Goal: Browse casually

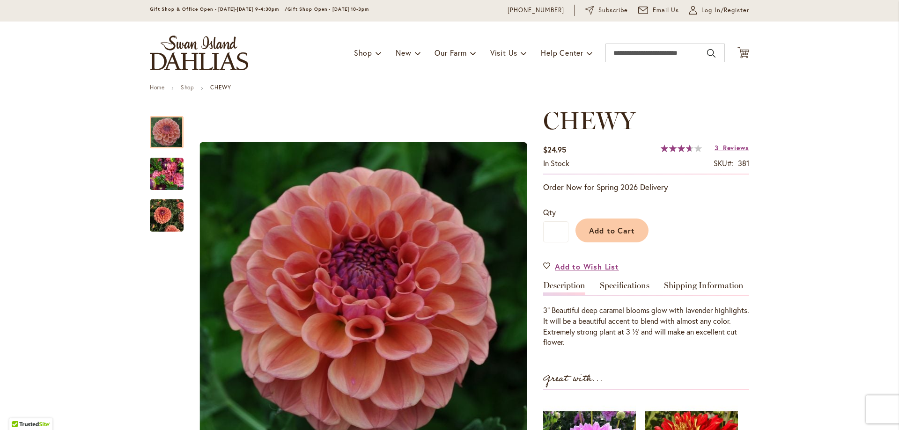
scroll to position [47, 0]
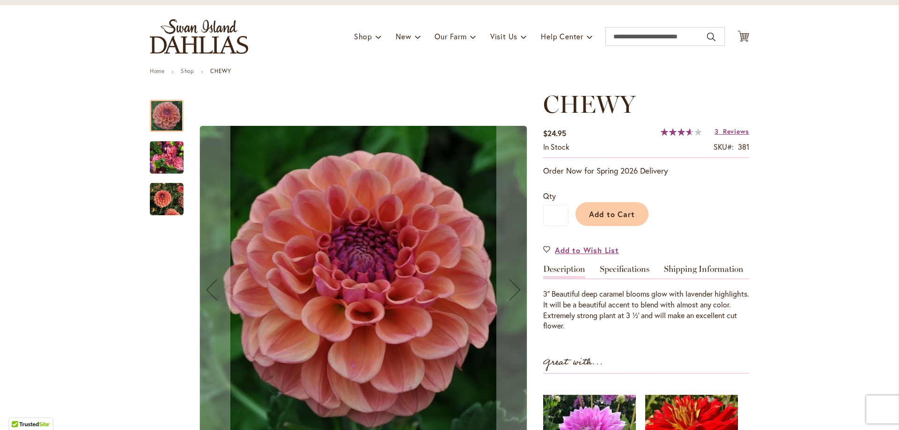
click at [157, 209] on img "CHEWY" at bounding box center [167, 200] width 34 height 34
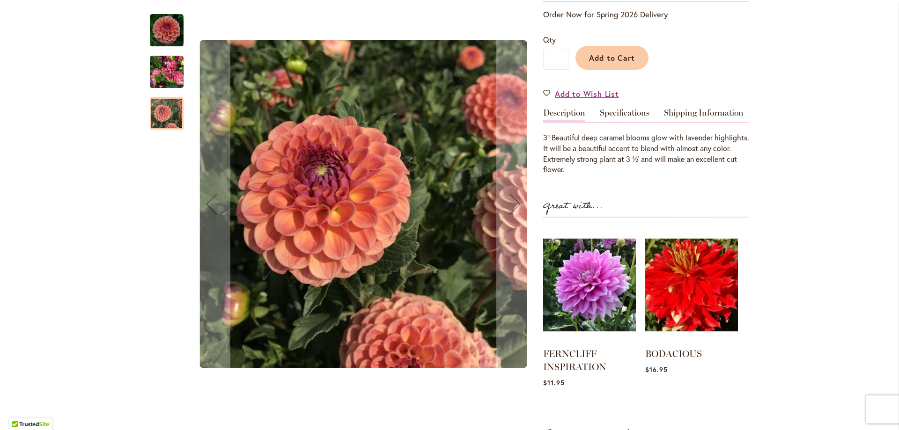
scroll to position [94, 0]
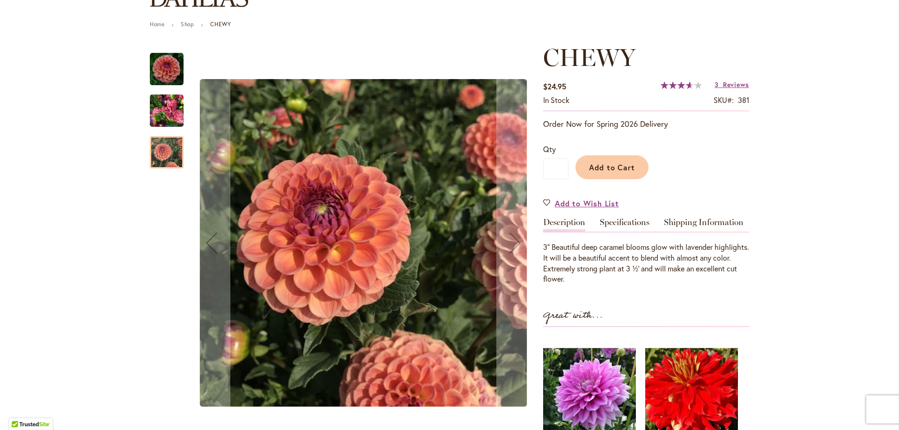
click at [154, 74] on img "CHEWY" at bounding box center [167, 69] width 34 height 34
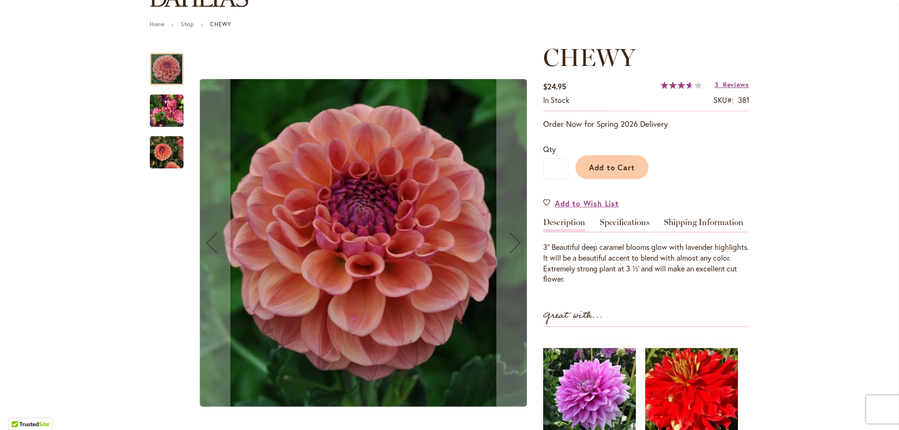
click at [157, 147] on img "CHEWY" at bounding box center [167, 153] width 34 height 34
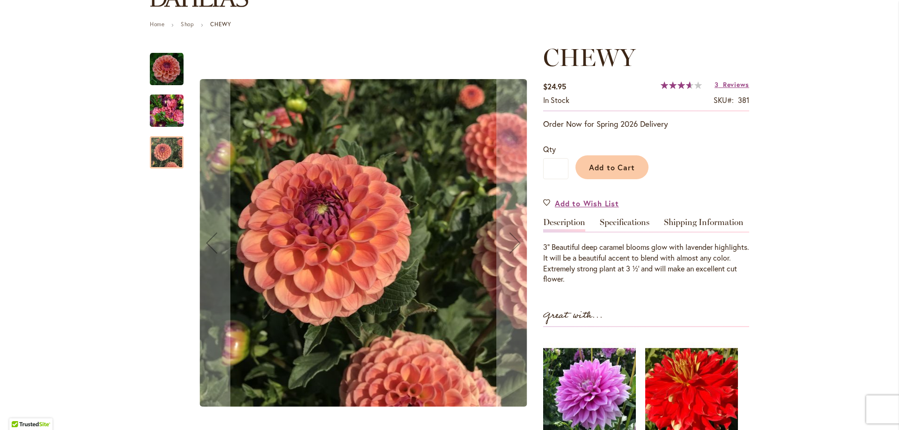
click at [159, 113] on img "CHEWY" at bounding box center [167, 110] width 34 height 45
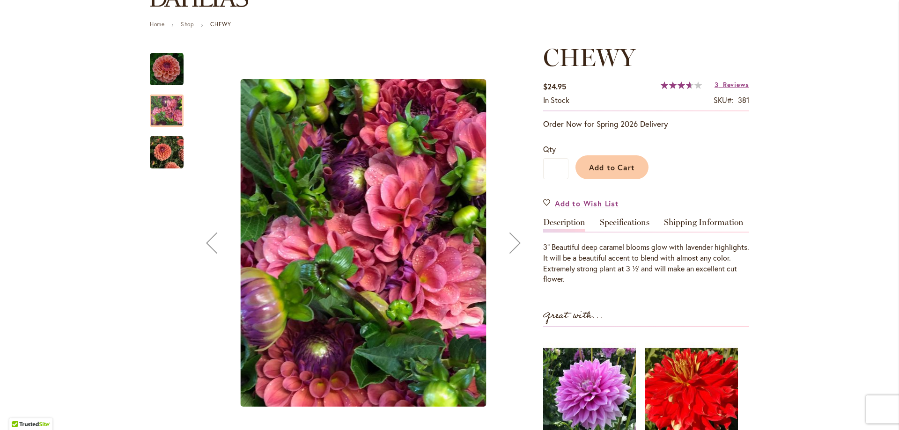
click at [171, 79] on img "CHEWY" at bounding box center [167, 69] width 34 height 34
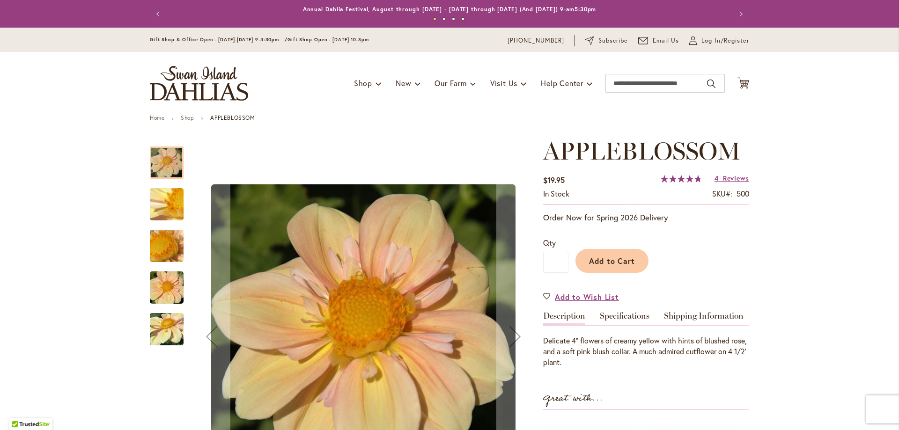
click at [176, 202] on img "APPLEBLOSSOM" at bounding box center [166, 204] width 67 height 51
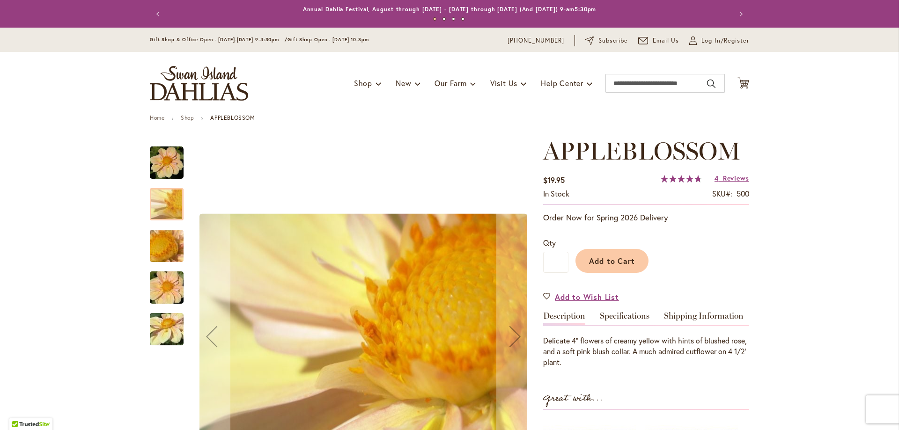
click at [150, 247] on img "APPLEBLOSSOM" at bounding box center [166, 246] width 67 height 51
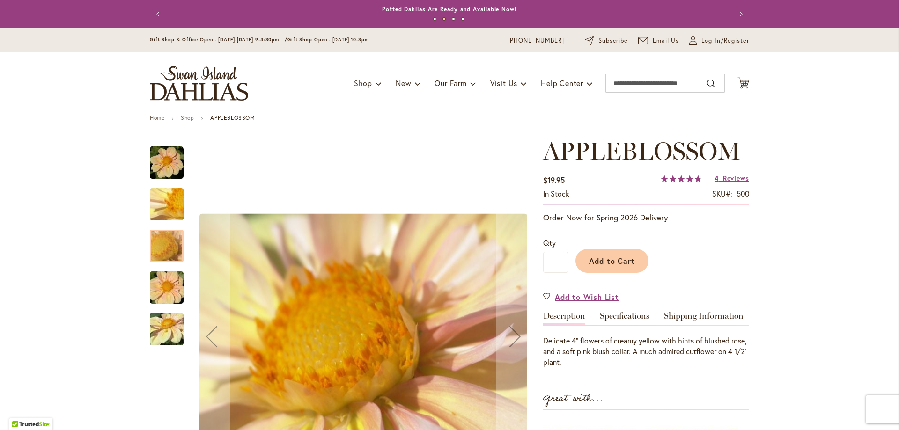
click at [150, 289] on img "APPLEBLOSSOM" at bounding box center [166, 287] width 67 height 45
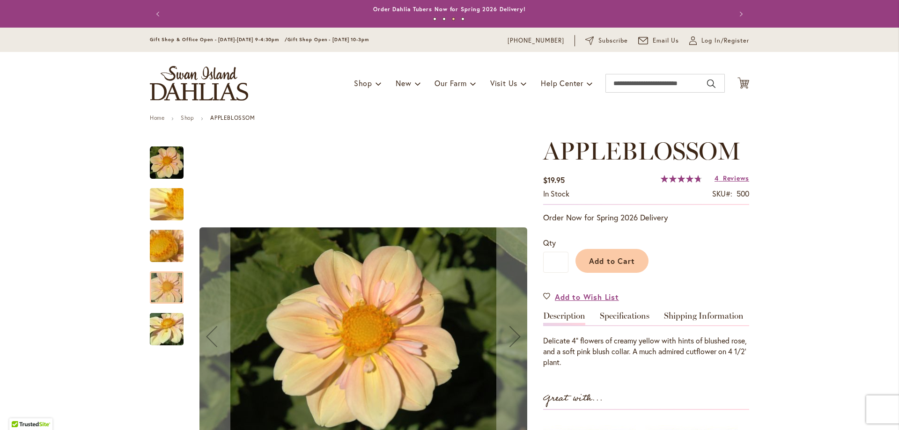
click at [147, 327] on img "APPLEBLOSSOM" at bounding box center [166, 329] width 67 height 51
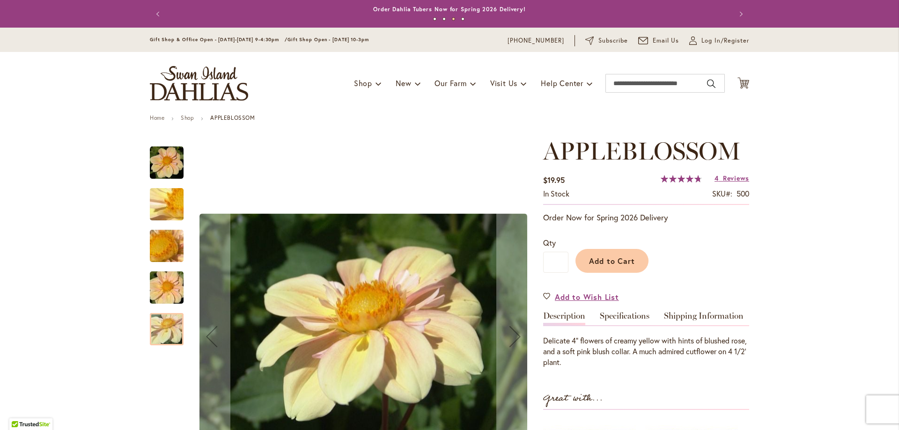
click at [165, 175] on img "APPLEBLOSSOM" at bounding box center [167, 163] width 34 height 34
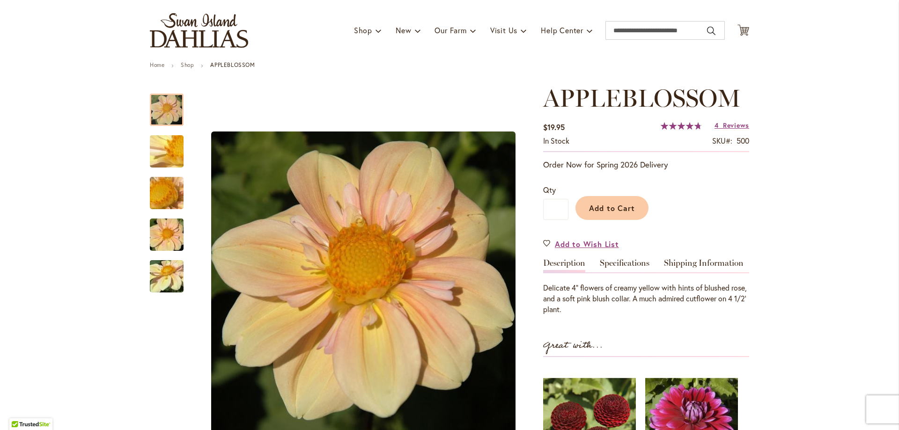
scroll to position [47, 0]
